Goal: Transaction & Acquisition: Purchase product/service

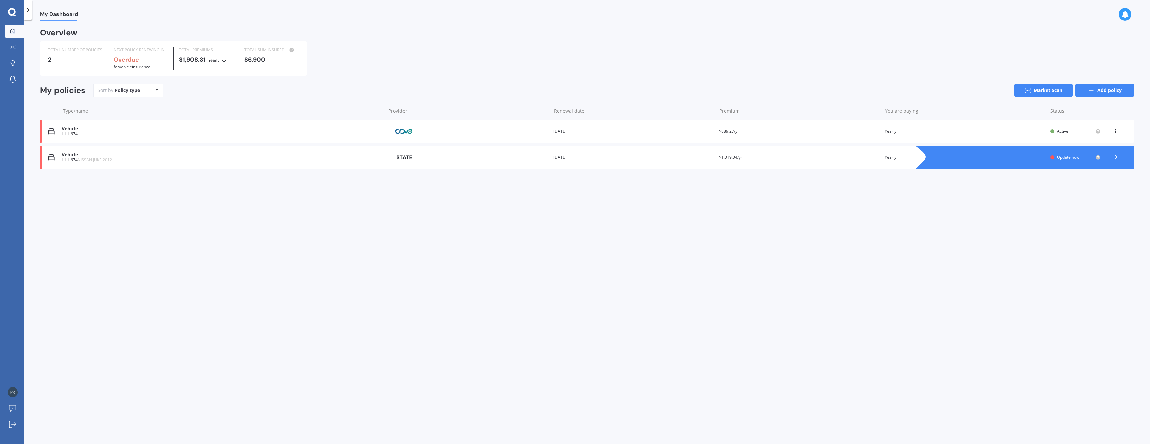
click at [1120, 92] on link "Add policy" at bounding box center [1105, 90] width 59 height 13
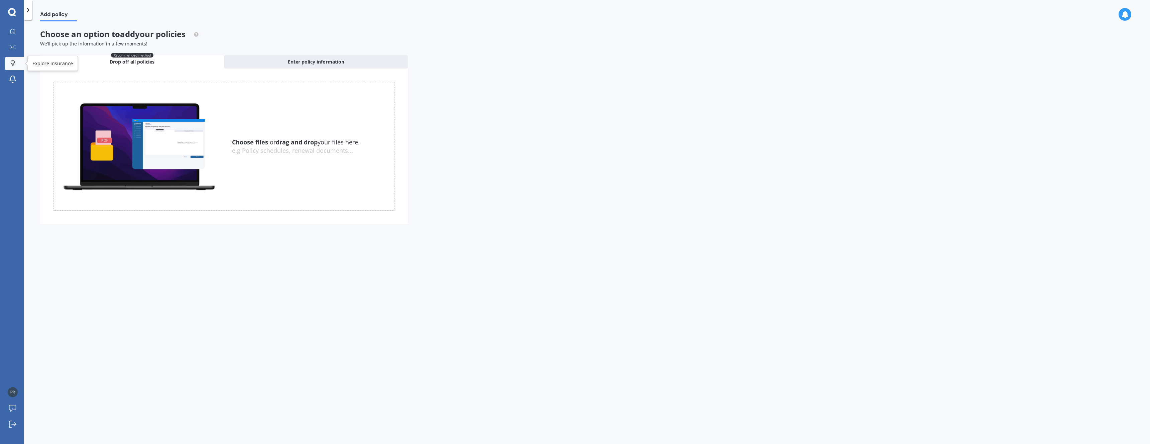
click at [12, 63] on icon at bounding box center [12, 63] width 5 height 6
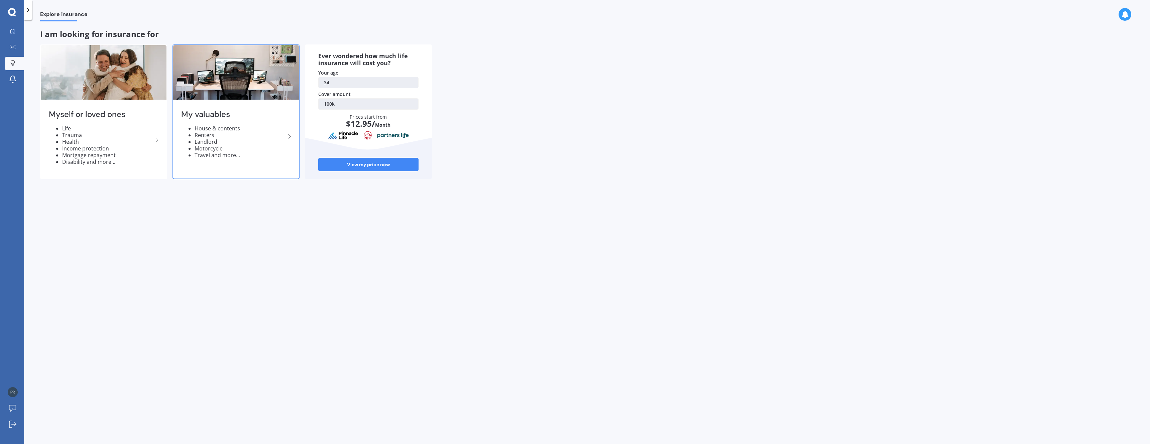
click at [251, 153] on li "Travel and more..." at bounding box center [240, 155] width 91 height 7
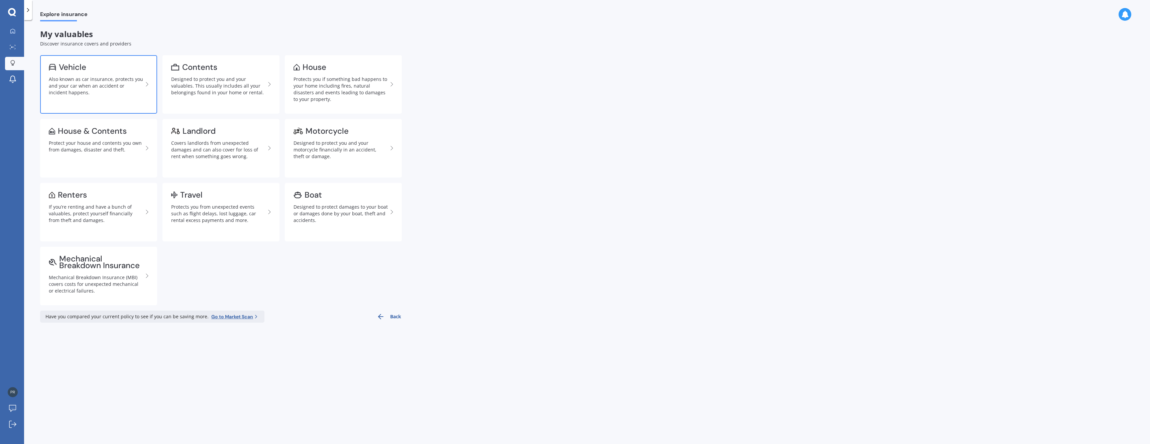
click at [114, 89] on div "Also known as car insurance, protects you and your car when an accident or inci…" at bounding box center [96, 86] width 94 height 20
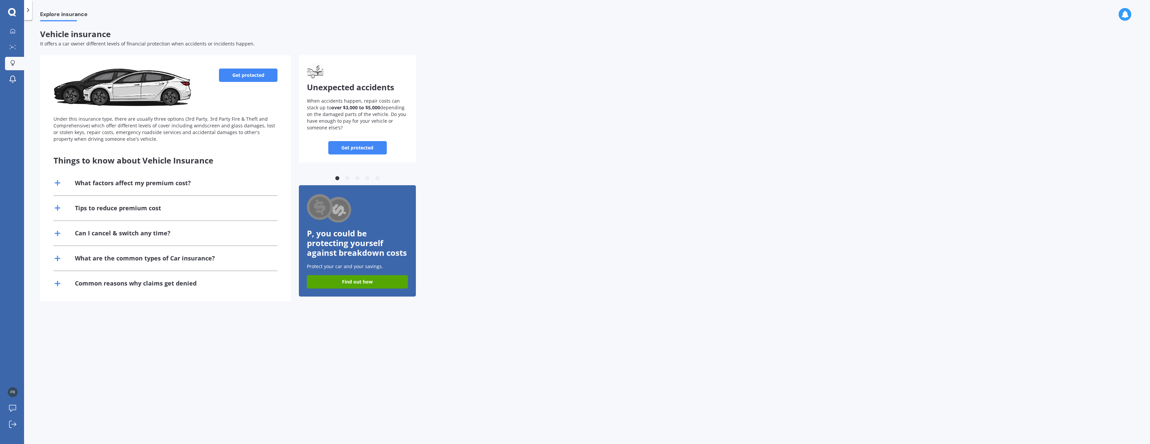
click at [244, 74] on link "Get protected" at bounding box center [248, 75] width 59 height 13
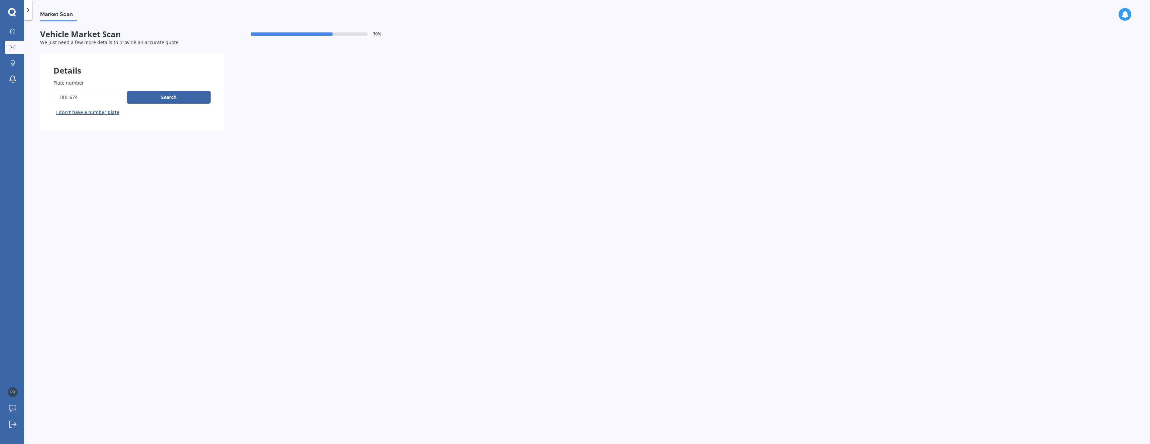
drag, startPoint x: 103, startPoint y: 99, endPoint x: -43, endPoint y: 255, distance: 213.9
click at [54, 104] on input "Plate number" at bounding box center [89, 97] width 71 height 14
paste input "PNZ181"
type input "PNZ181"
click at [186, 98] on button "Search" at bounding box center [169, 97] width 84 height 13
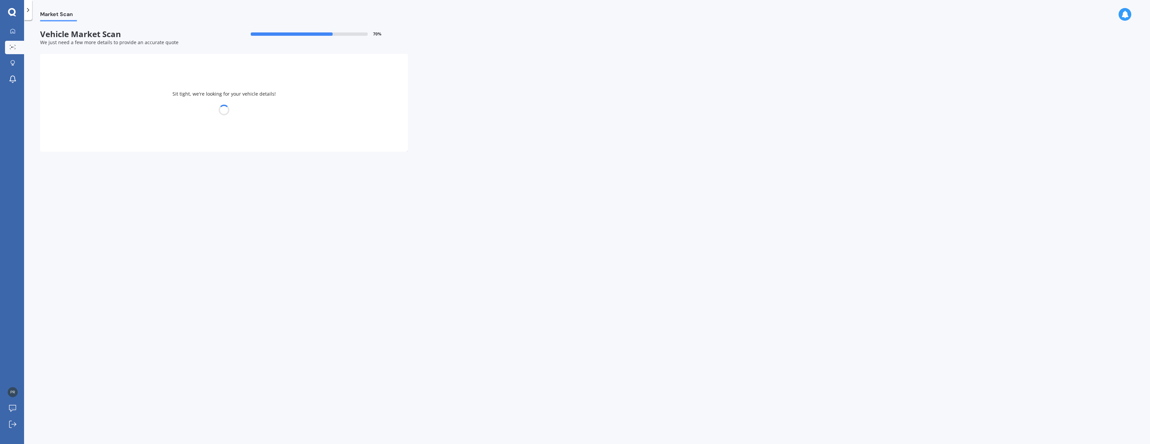
select select "HONDA"
select select "FIT"
select select "20"
select select "08"
select select "1991"
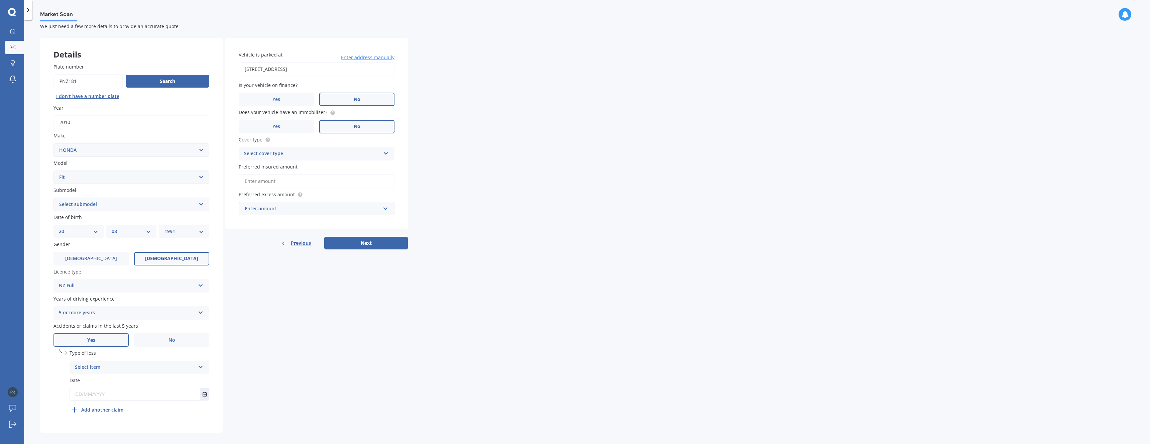
scroll to position [24, 0]
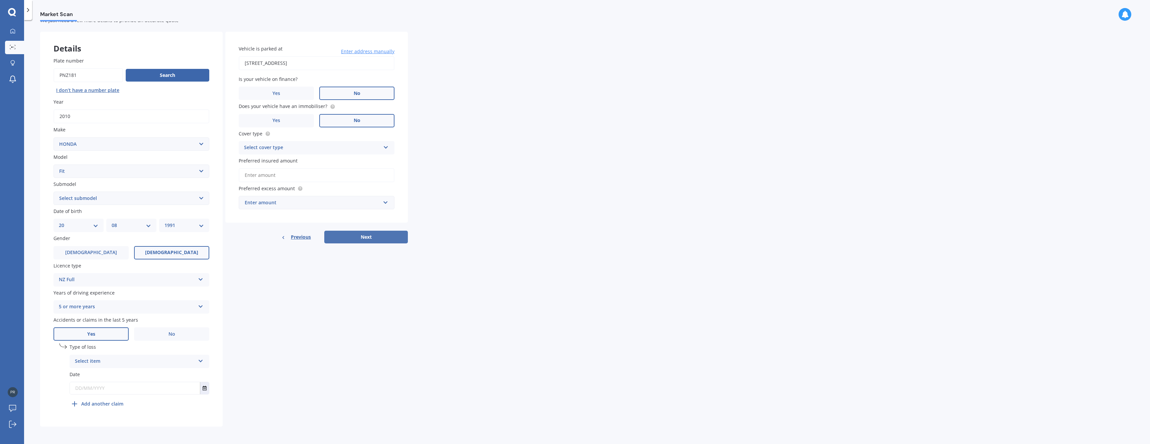
click at [375, 232] on button "Next" at bounding box center [366, 237] width 84 height 13
click at [267, 185] on input "Preferred insured amount" at bounding box center [317, 182] width 156 height 14
type input "$6,000"
click at [493, 184] on div "Market Scan Vehicle Market Scan 70 % We just need a few more details to provide…" at bounding box center [587, 233] width 1126 height 424
click at [306, 157] on div "Select cover type" at bounding box center [313, 154] width 133 height 7
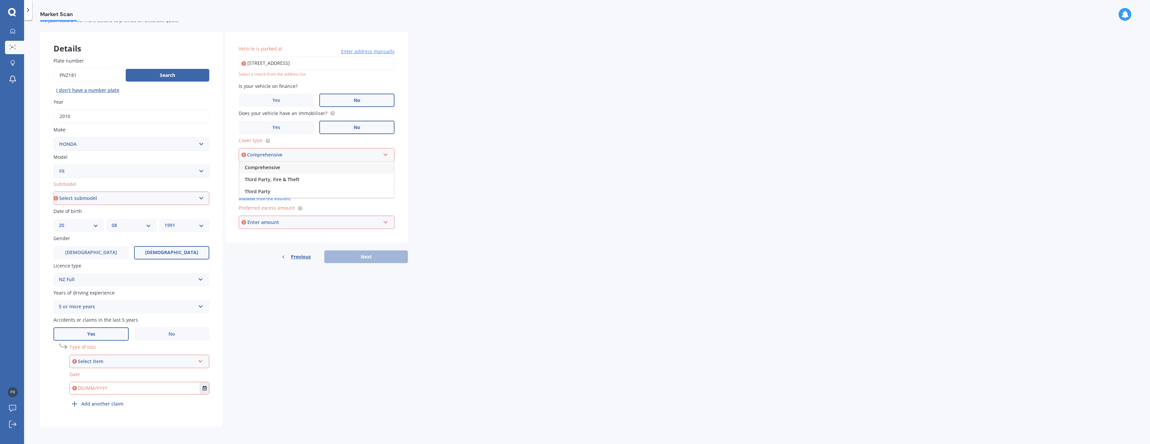
click at [296, 167] on div "Comprehensive" at bounding box center [316, 168] width 155 height 12
click at [351, 221] on div "Enter amount" at bounding box center [313, 222] width 133 height 7
click at [277, 259] on div "$500" at bounding box center [316, 259] width 155 height 12
click at [324, 292] on div "Details Plate number Search I don’t have a number plate Year [DATE] Make Select…" at bounding box center [224, 229] width 368 height 395
click at [54, 192] on select "Select submodel Diesel EV Hybrid Petrol" at bounding box center [132, 198] width 156 height 13
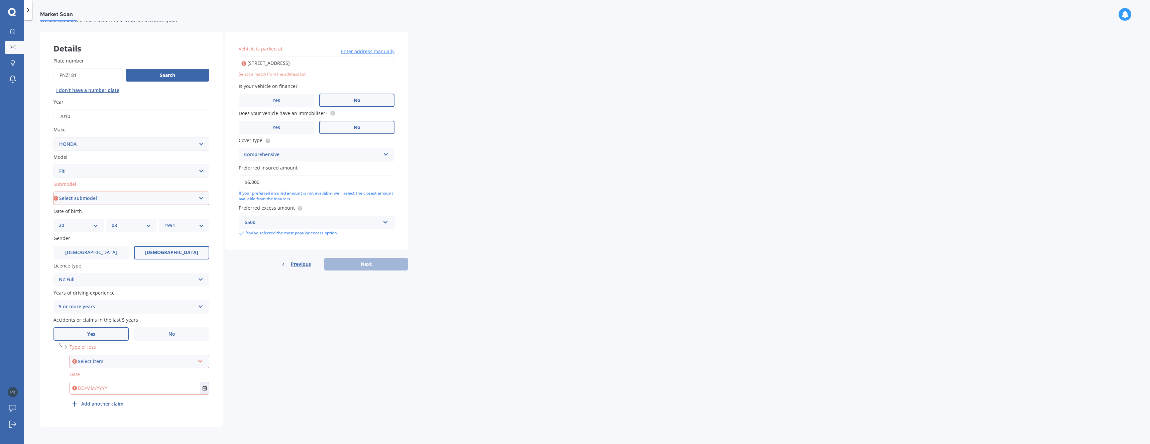
select select "PETROL"
click option "Petrol" at bounding box center [0, 0] width 0 height 0
click at [121, 362] on div "Select item" at bounding box center [136, 361] width 117 height 7
click at [106, 387] on span "Not at fault accident" at bounding box center [99, 386] width 47 height 6
click at [206, 393] on button "Select date" at bounding box center [204, 388] width 9 height 12
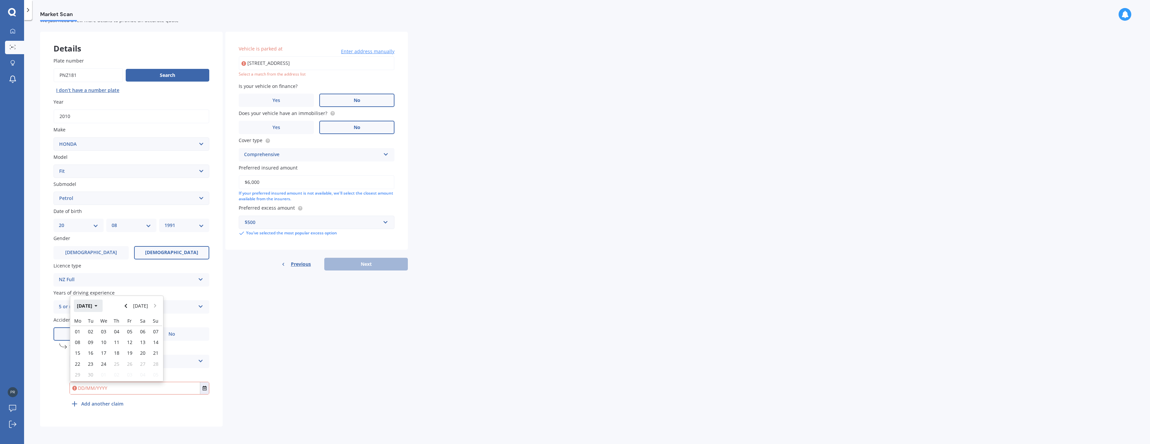
click at [95, 304] on button "[DATE]" at bounding box center [88, 306] width 29 height 12
click at [89, 307] on button "2025" at bounding box center [86, 306] width 24 height 12
click at [129, 330] on span "2021" at bounding box center [128, 327] width 11 height 6
click at [149, 370] on span "Dec" at bounding box center [151, 370] width 8 height 6
click at [153, 366] on div "26" at bounding box center [155, 363] width 13 height 11
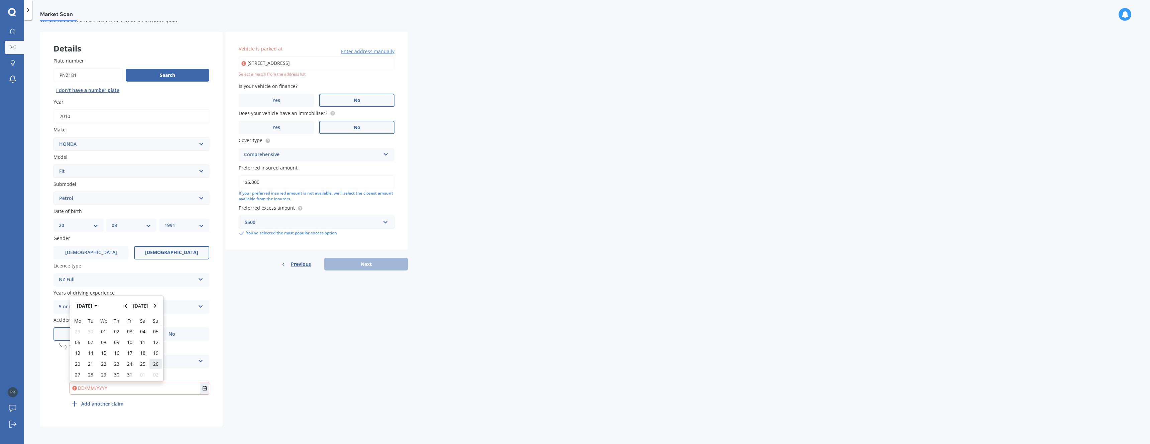
type input "[DATE]"
click at [295, 374] on div "Details Plate number Search I don’t have a number plate Year [DATE] Make Select…" at bounding box center [224, 229] width 368 height 395
click at [353, 302] on div "Details Plate number Search I don’t have a number plate Year [DATE] Make Select…" at bounding box center [224, 229] width 368 height 395
click at [345, 64] on input "[STREET_ADDRESS]" at bounding box center [317, 63] width 156 height 14
type input "[STREET_ADDRESS]"
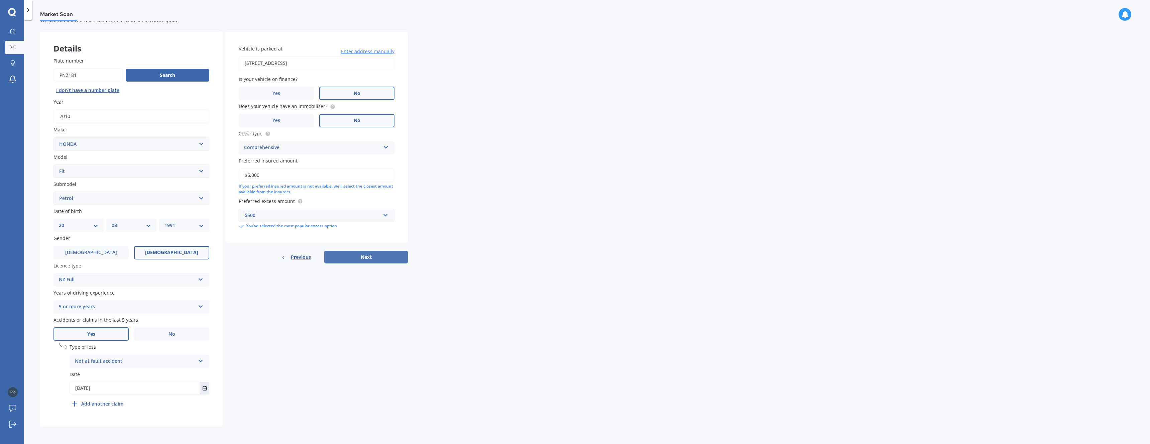
click at [354, 253] on button "Next" at bounding box center [366, 257] width 84 height 13
select select "20"
select select "08"
select select "1991"
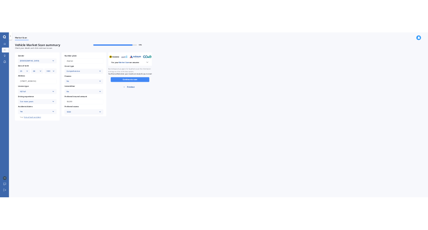
scroll to position [0, 0]
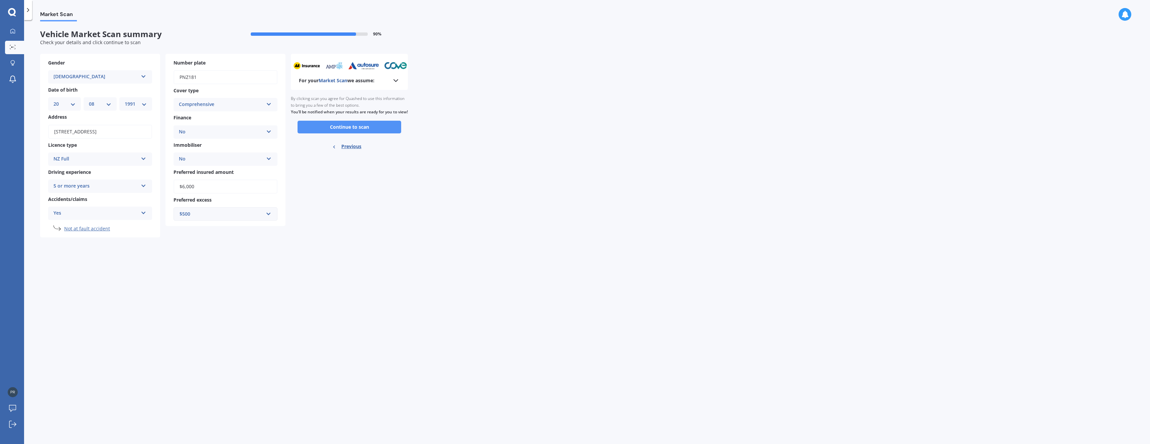
click at [341, 130] on button "Continue to scan" at bounding box center [350, 127] width 104 height 13
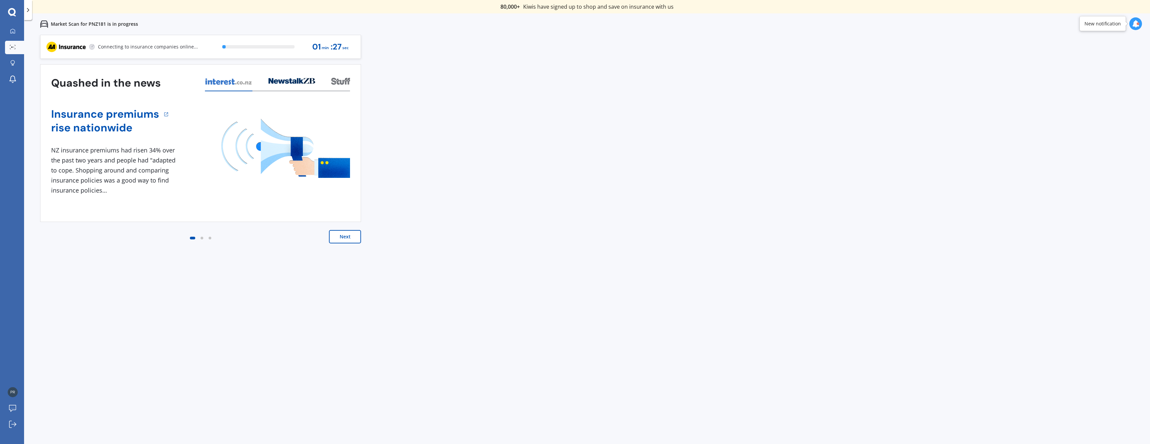
click at [344, 240] on button "Next" at bounding box center [345, 236] width 32 height 13
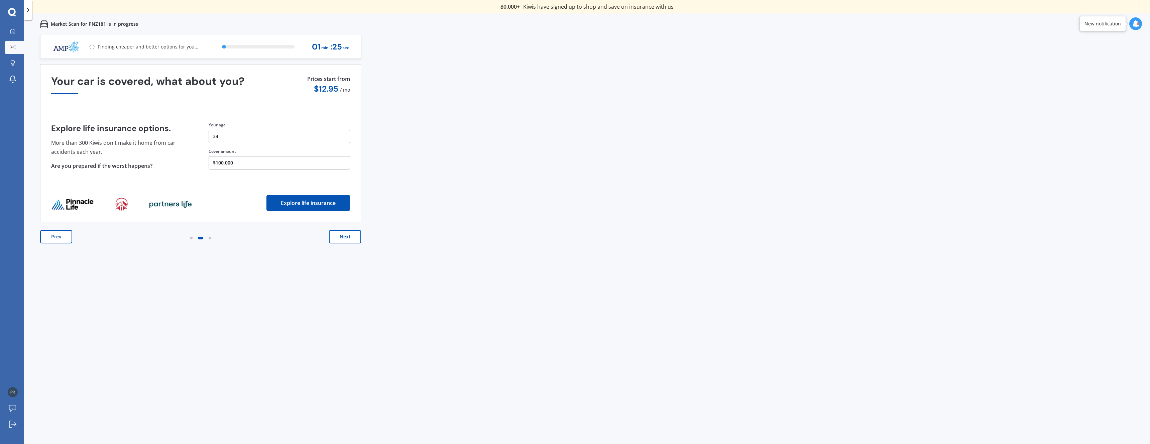
click at [347, 239] on button "Next" at bounding box center [345, 236] width 32 height 13
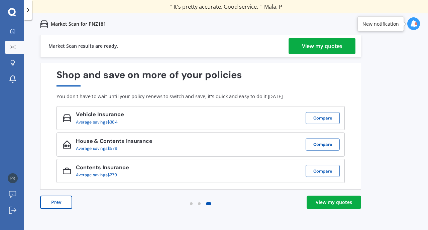
click at [333, 48] on div "View my quotes" at bounding box center [322, 46] width 40 height 16
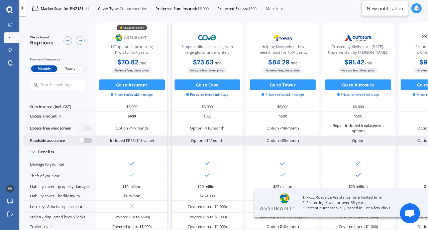
click at [88, 141] on label at bounding box center [85, 141] width 13 height 6
radio input "true"
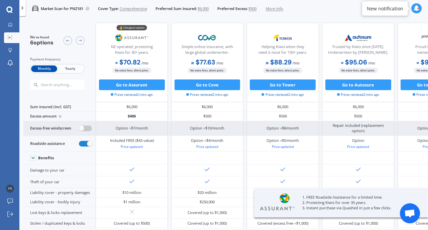
click at [83, 128] on label at bounding box center [85, 129] width 13 height 6
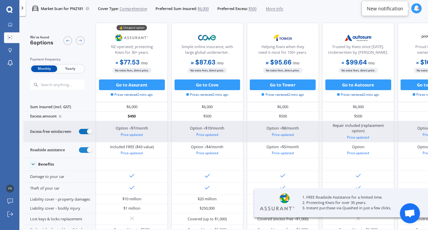
radio input "true"
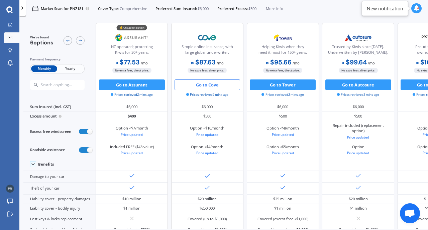
click at [213, 85] on button "Go to Cove" at bounding box center [208, 85] width 66 height 11
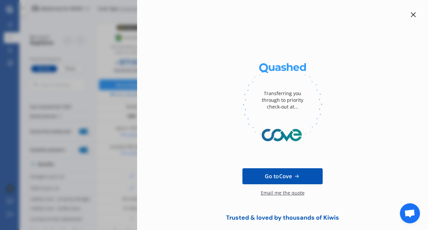
click at [293, 195] on div "Email me the quote" at bounding box center [283, 196] width 44 height 13
